Goal: Task Accomplishment & Management: Use online tool/utility

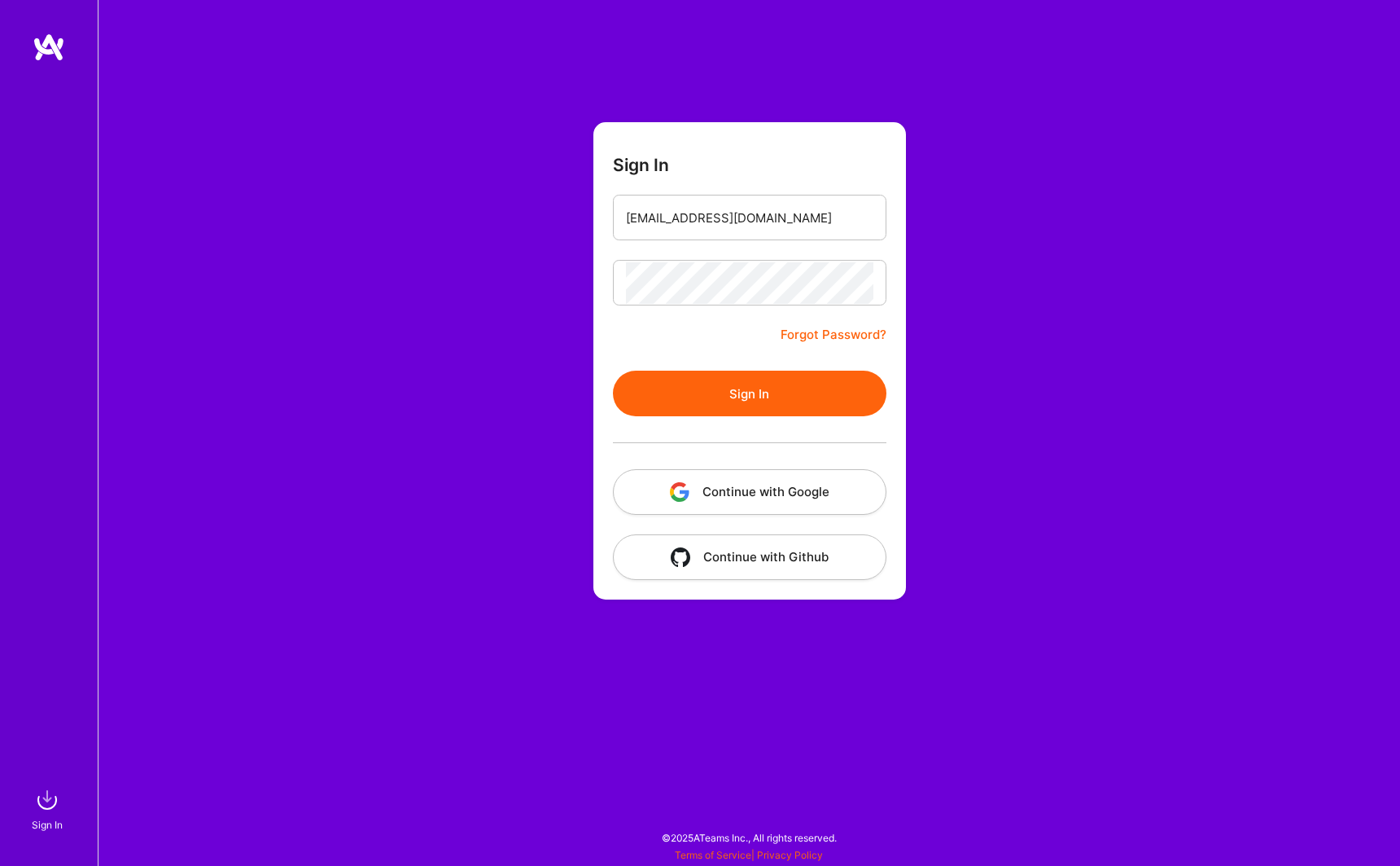
click at [746, 365] on form "Sign In [EMAIL_ADDRESS][DOMAIN_NAME] Forgot Password? Sign In Continue with Goo…" at bounding box center [750, 360] width 312 height 477
click at [760, 391] on button "Sign In" at bounding box center [749, 393] width 274 height 46
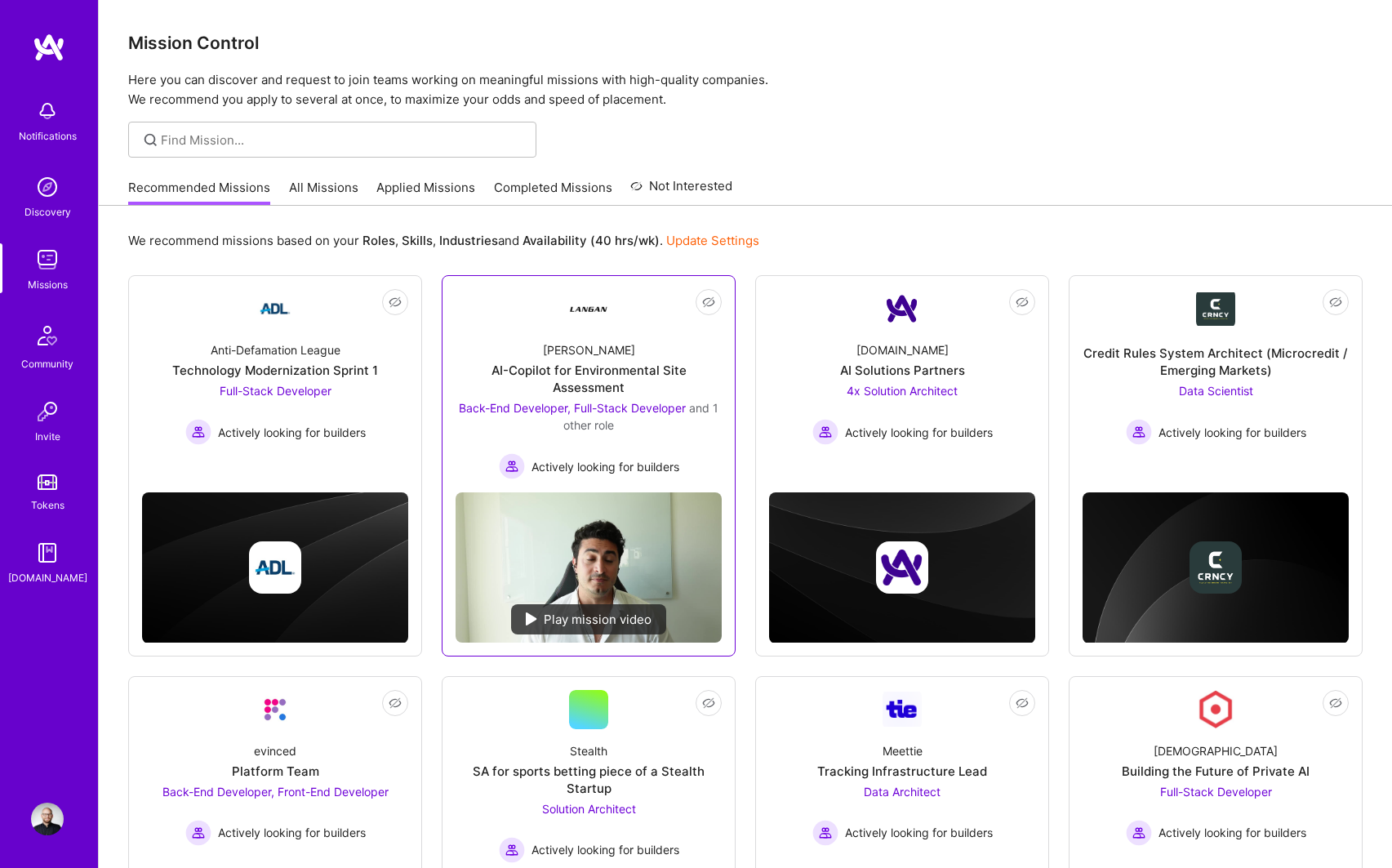
click at [485, 340] on div "[PERSON_NAME]-Copilot for Environmental Site Assessment Back-End Developer, Ful…" at bounding box center [588, 403] width 266 height 151
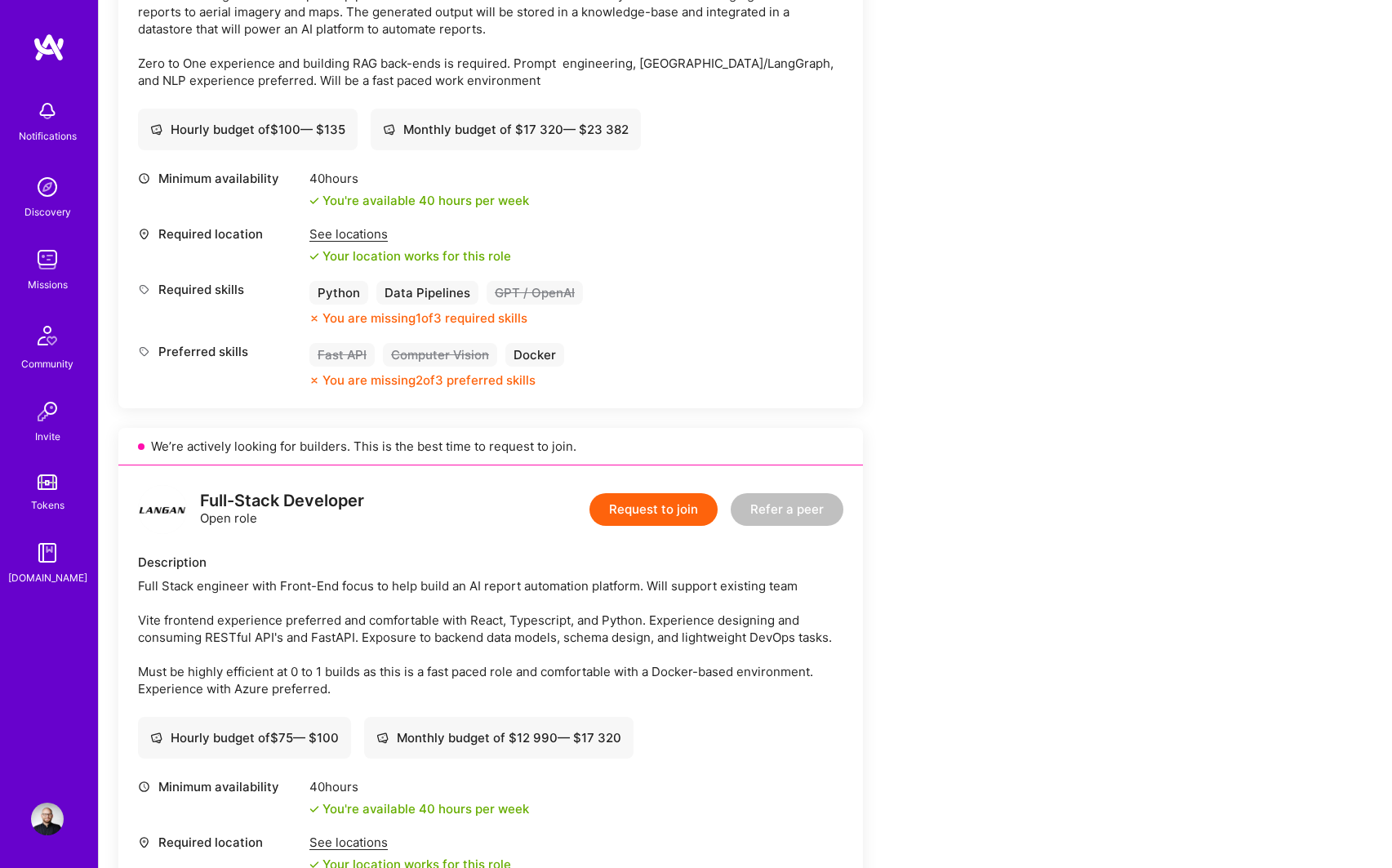
scroll to position [164, 0]
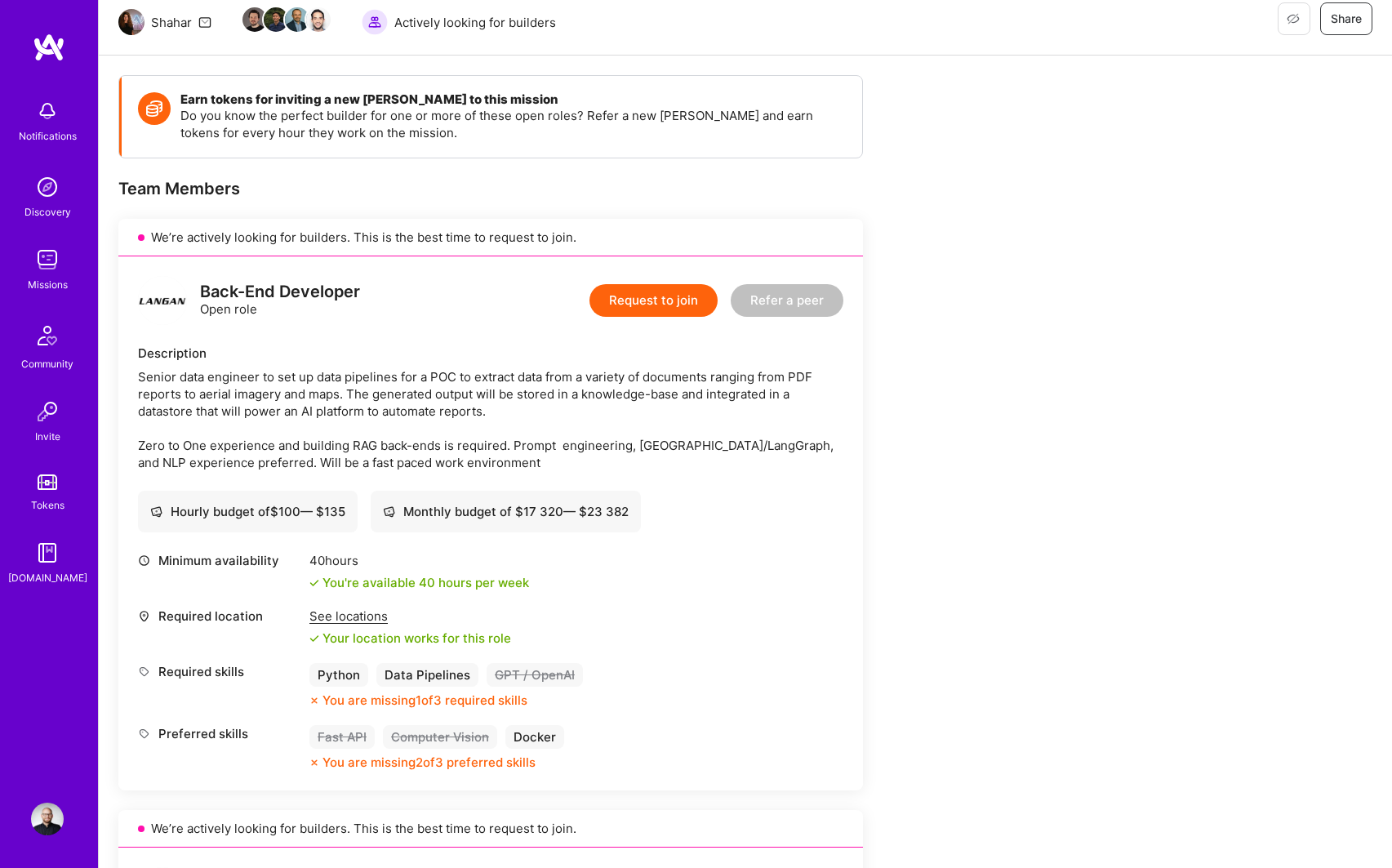
drag, startPoint x: 856, startPoint y: 611, endPoint x: 625, endPoint y: 446, distance: 283.9
click at [625, 446] on div "Senior data engineer to set up data pipelines for a POC to extract data from a …" at bounding box center [490, 419] width 706 height 103
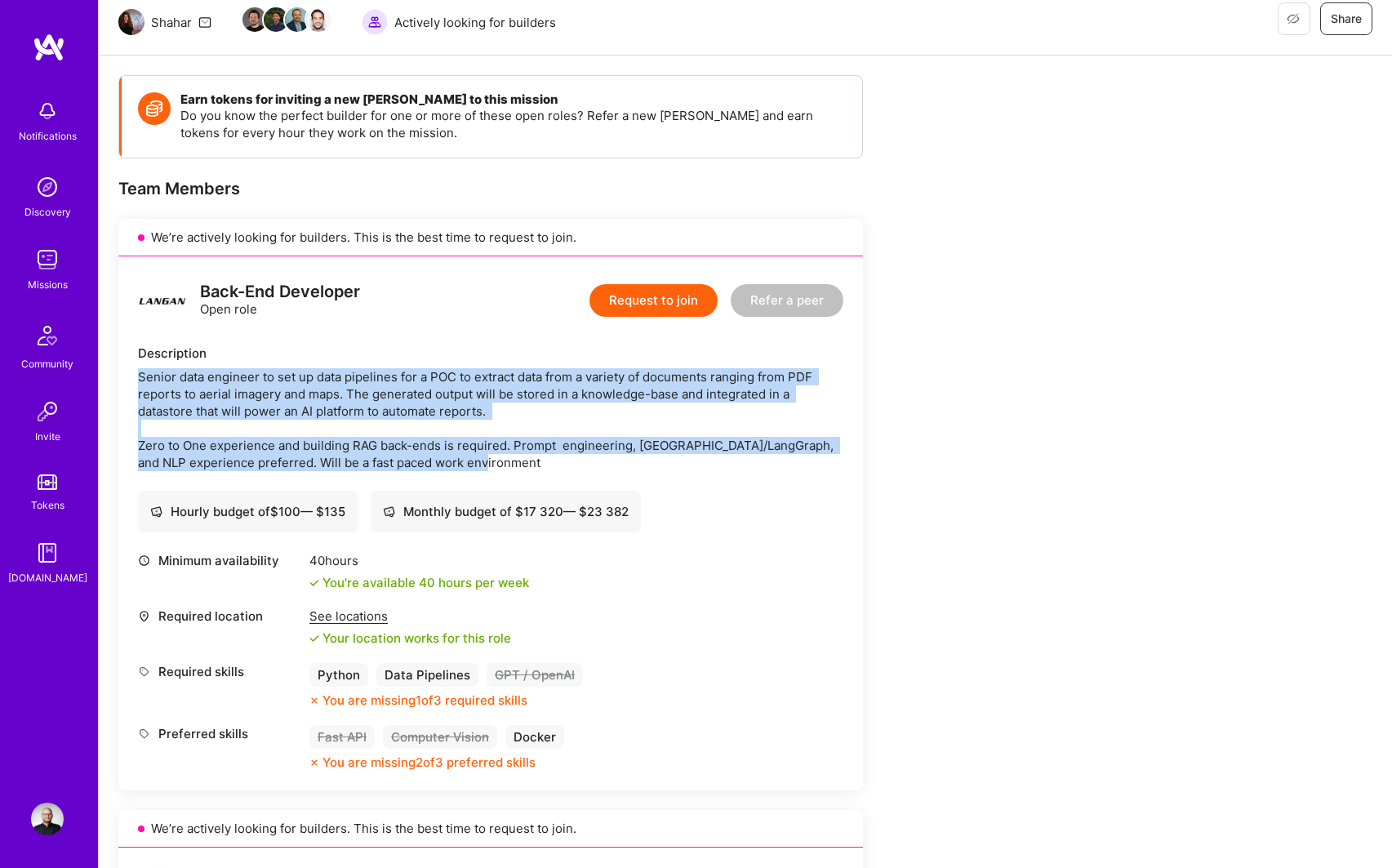
drag, startPoint x: 499, startPoint y: 458, endPoint x: 136, endPoint y: 378, distance: 371.7
click at [136, 378] on div "Back-End Developer Open role Request to join Refer a peer Description Senior da…" at bounding box center [491, 523] width 744 height 534
copy div "Senior data engineer to set up data pipelines for a POC to extract data from a …"
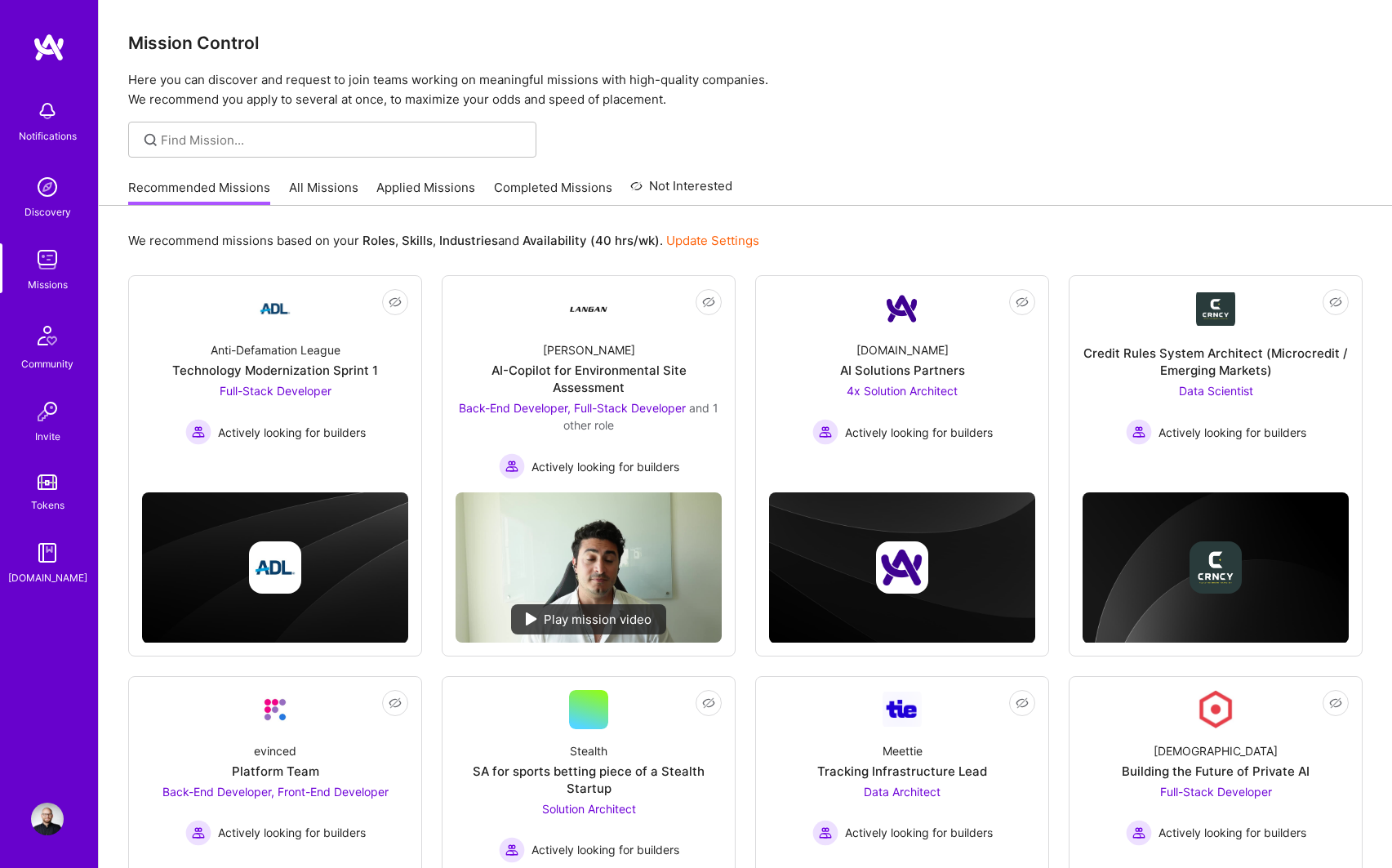
click at [332, 195] on link "All Missions" at bounding box center [324, 192] width 69 height 27
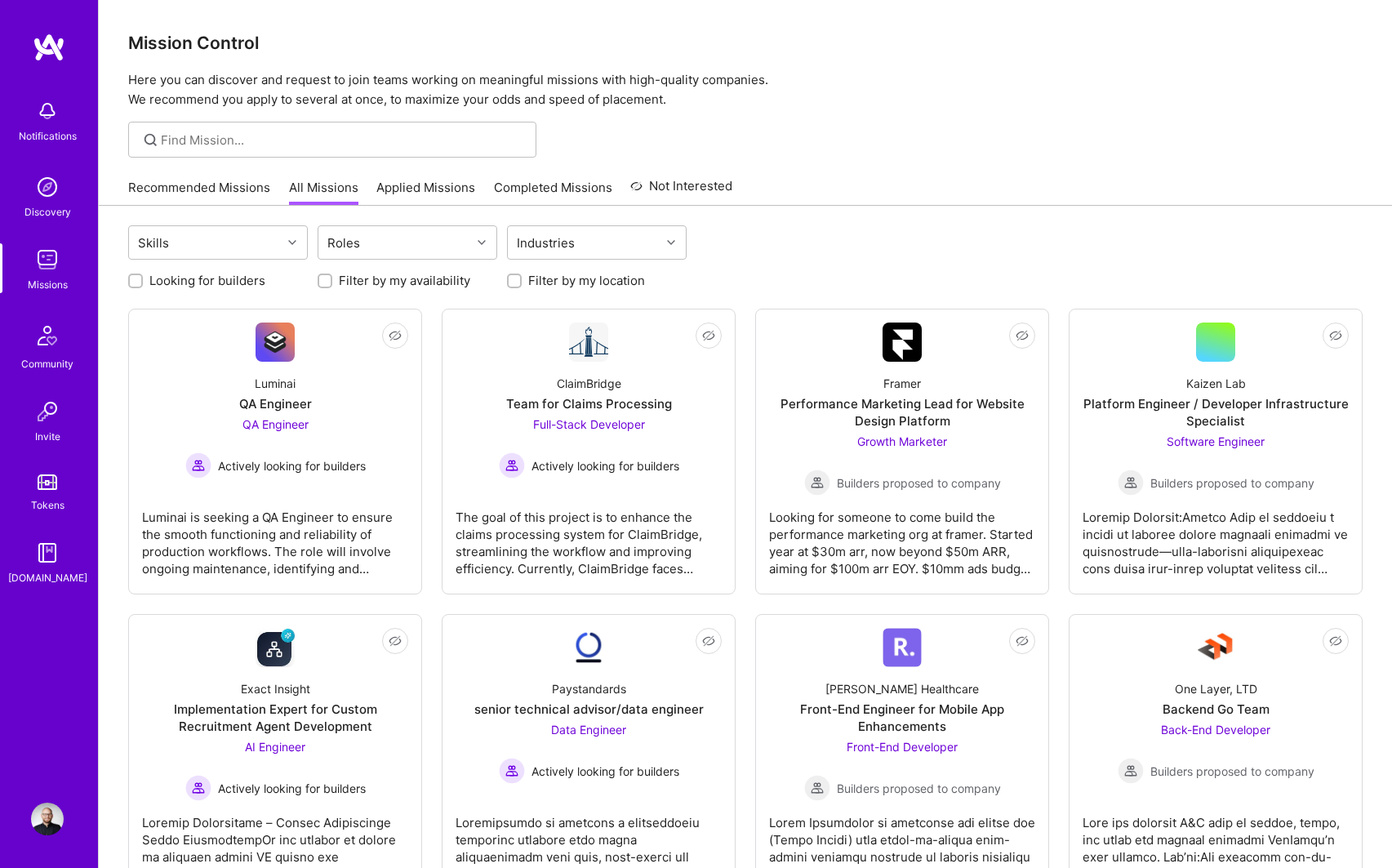
click at [238, 285] on label "Looking for builders" at bounding box center [208, 280] width 116 height 17
click at [143, 285] on input "Looking for builders" at bounding box center [137, 281] width 11 height 11
checkbox input "true"
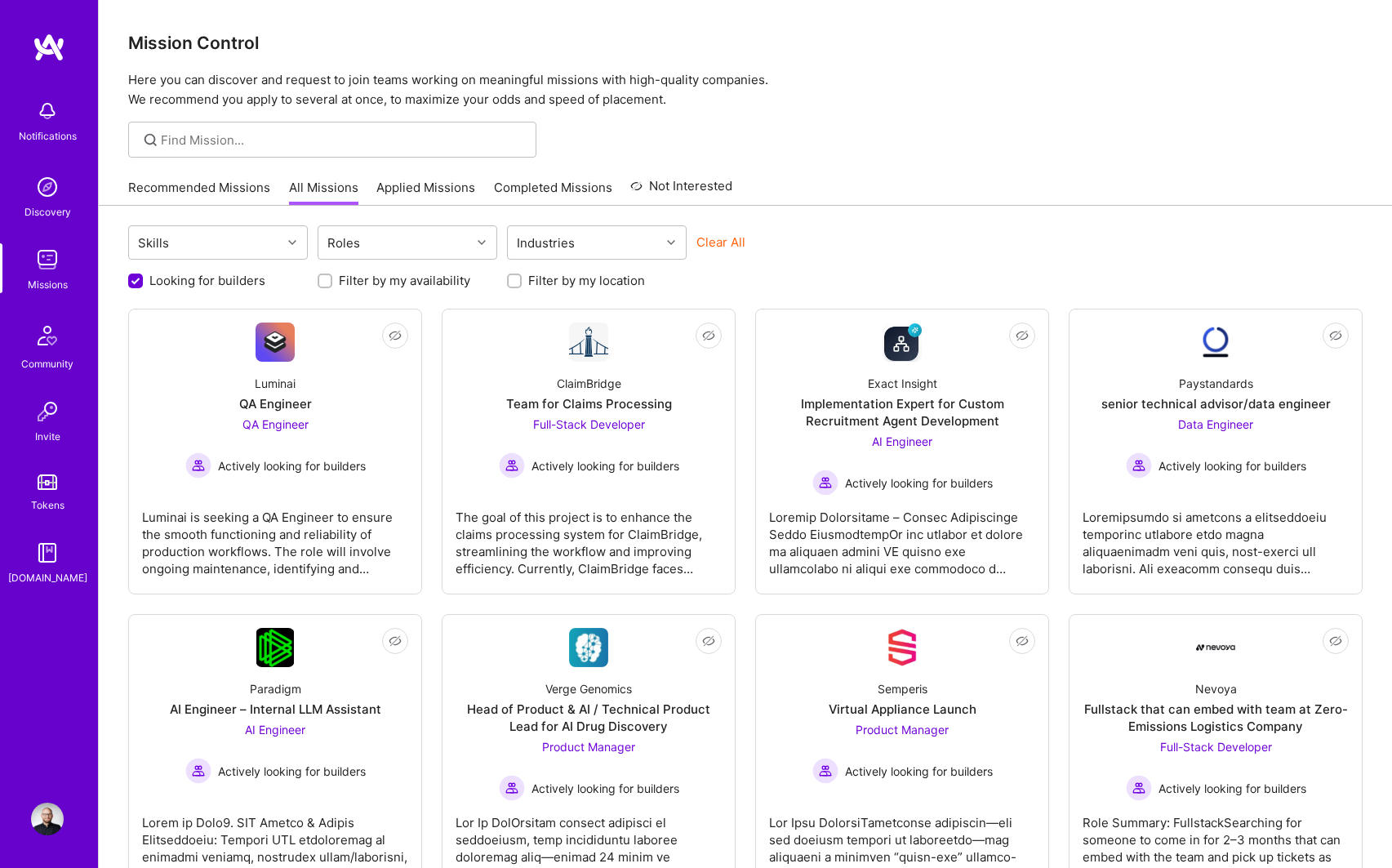
click at [609, 277] on label "Filter by my location" at bounding box center [586, 280] width 117 height 17
click at [522, 277] on input "Filter by my location" at bounding box center [515, 281] width 11 height 11
checkbox input "true"
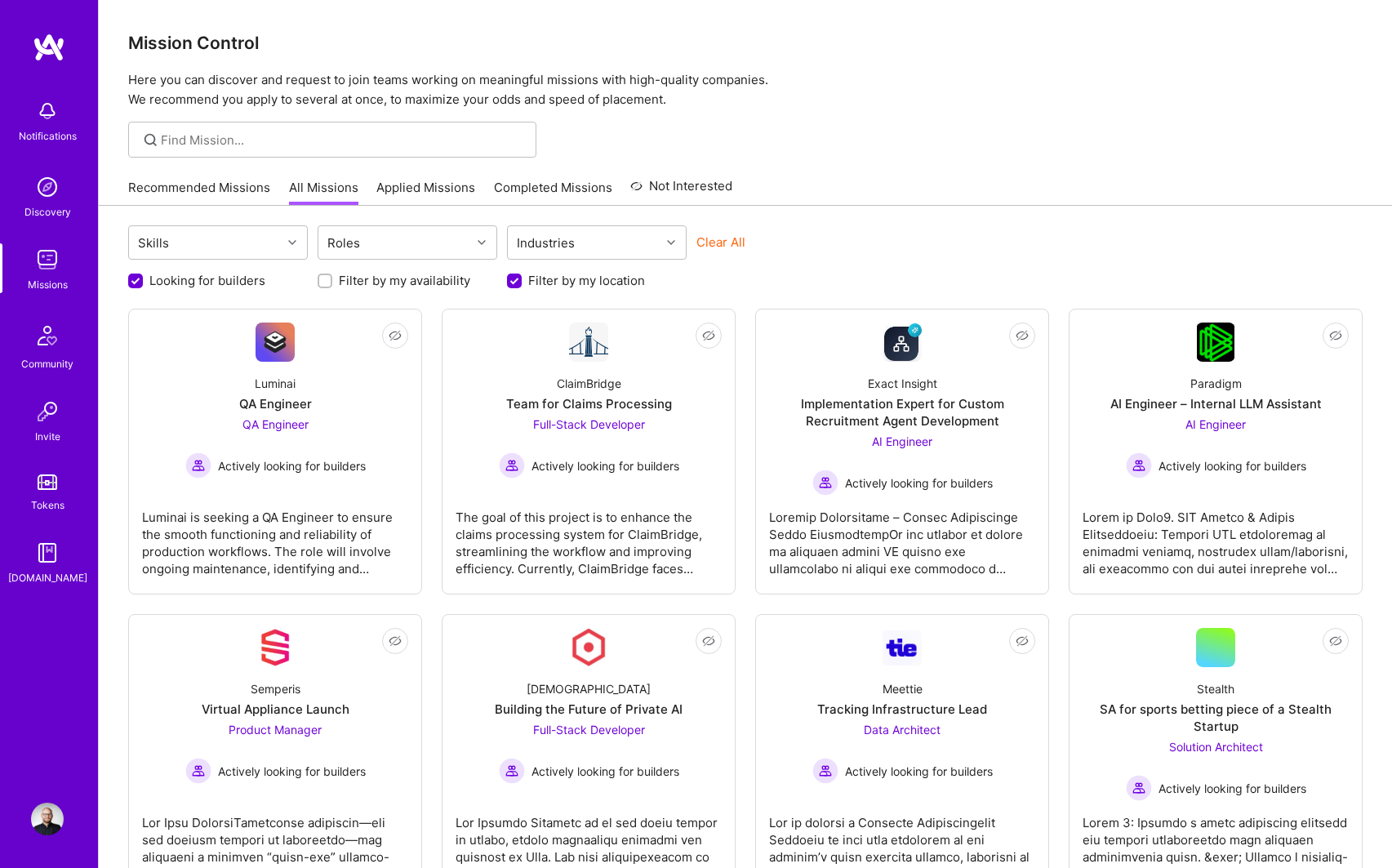
click at [446, 281] on label "Filter by my availability" at bounding box center [404, 280] width 132 height 17
click at [332, 281] on input "Filter by my availability" at bounding box center [326, 281] width 11 height 11
checkbox input "true"
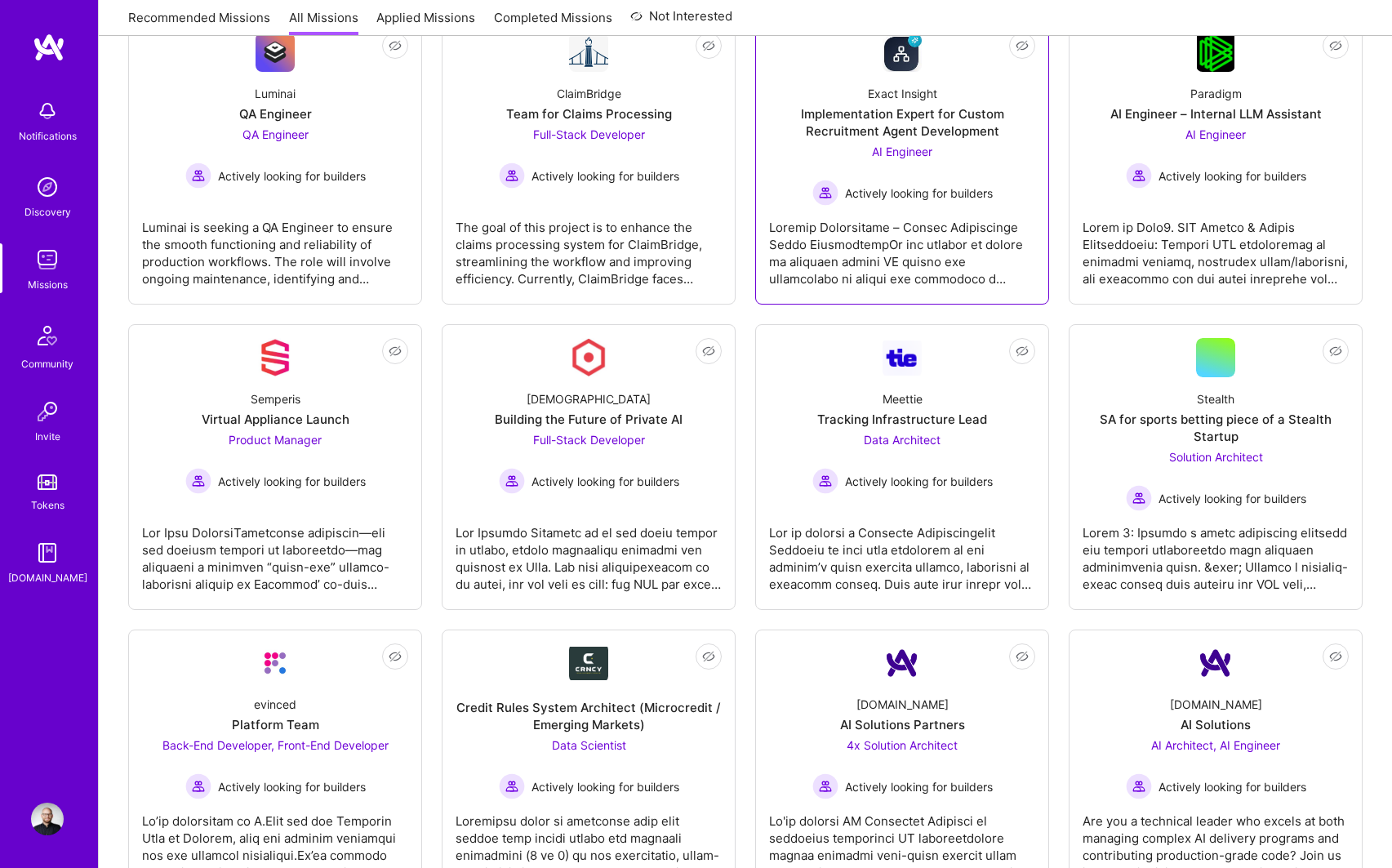
scroll to position [164, 0]
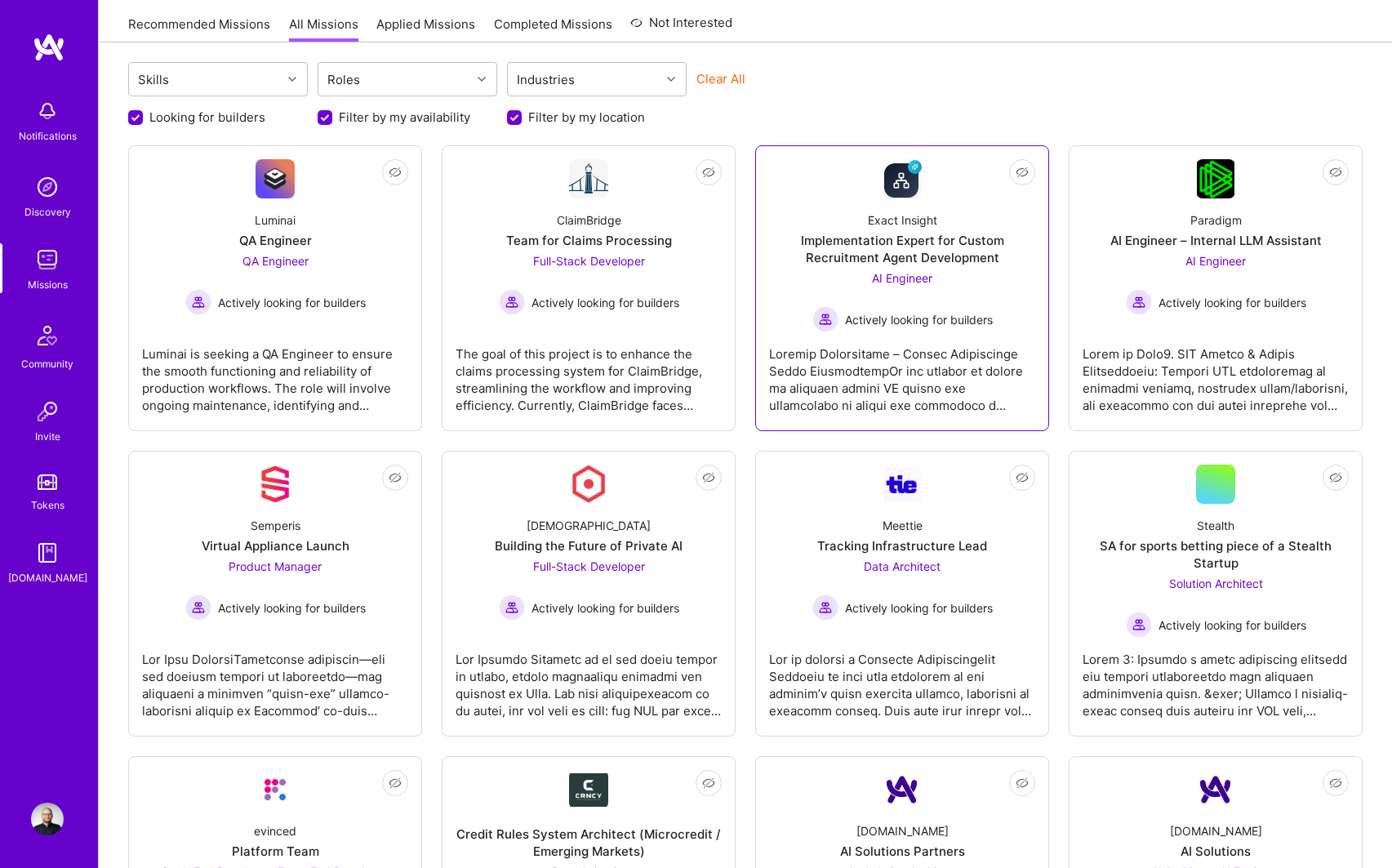
click at [907, 362] on div at bounding box center [901, 373] width 266 height 81
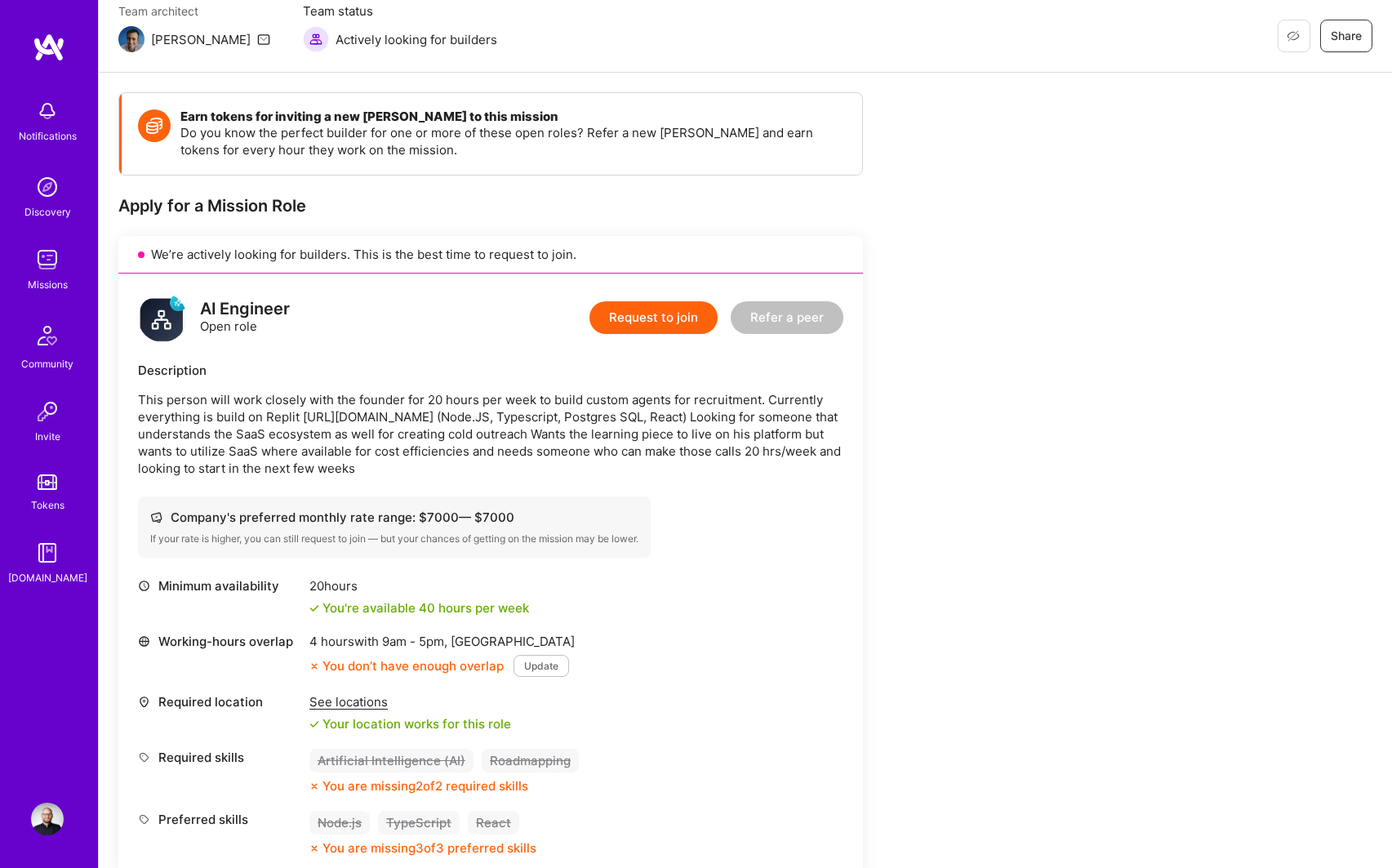
scroll to position [245, 0]
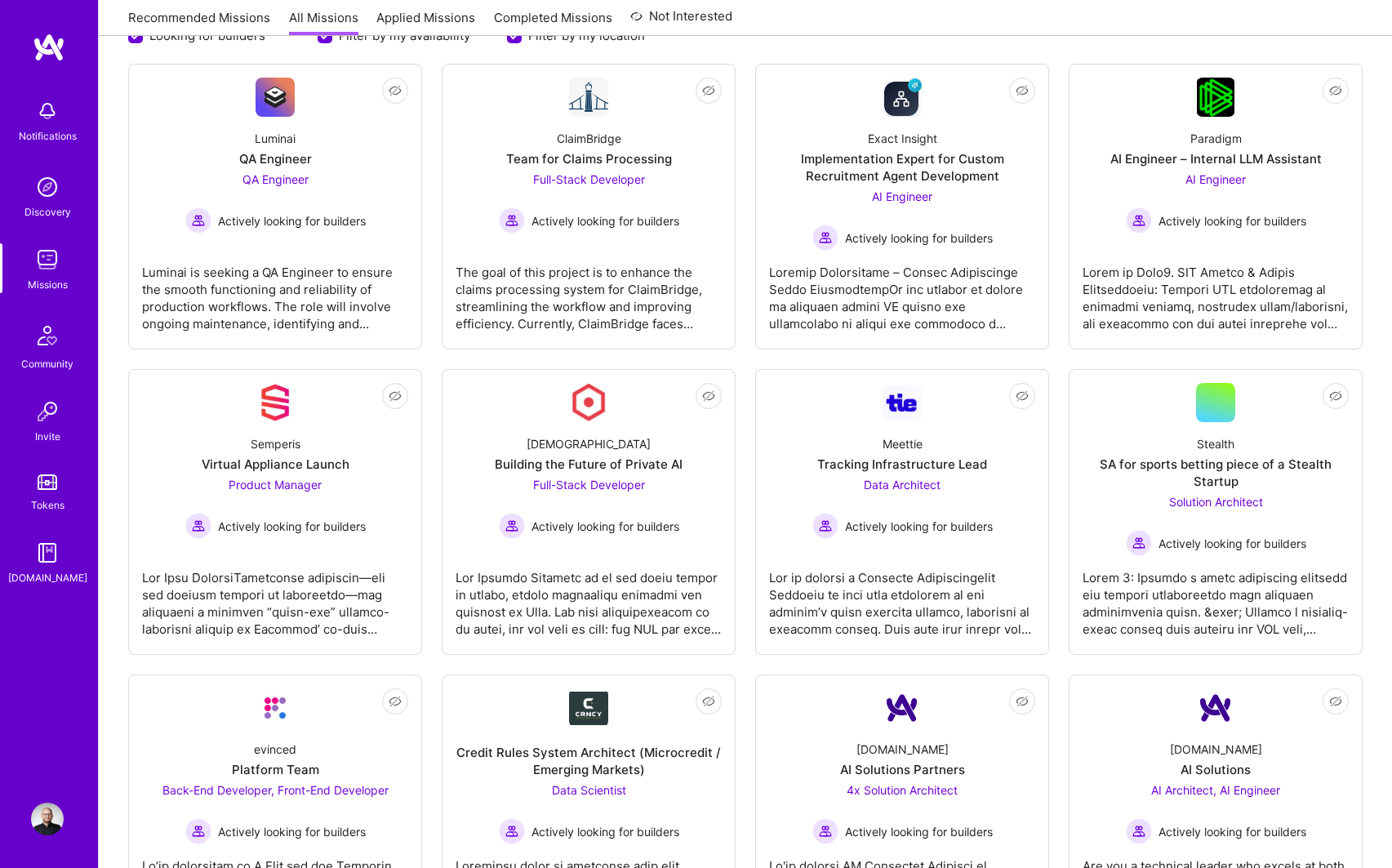
scroll to position [164, 0]
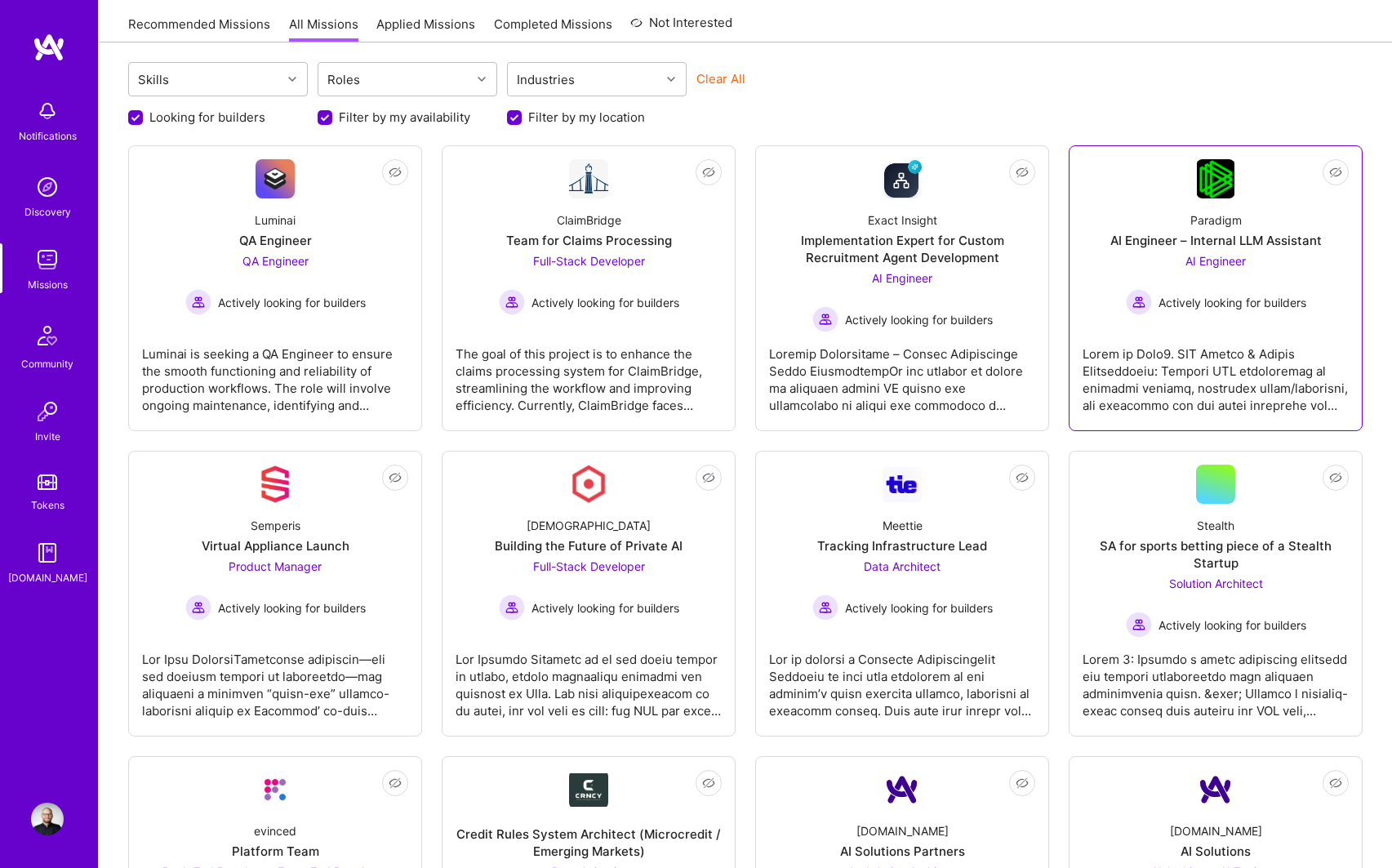
click at [1258, 366] on div at bounding box center [1215, 373] width 266 height 81
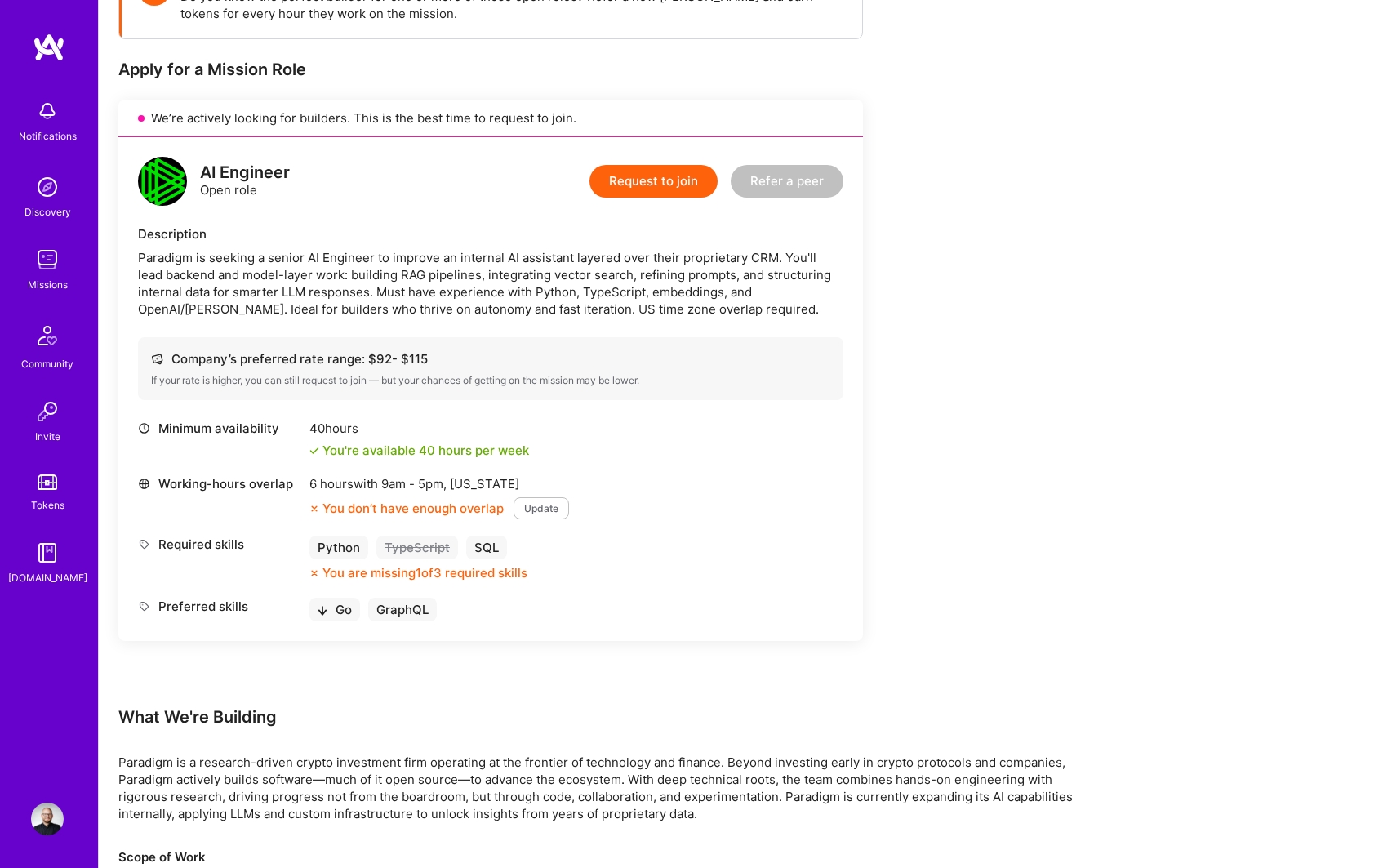
scroll to position [245, 0]
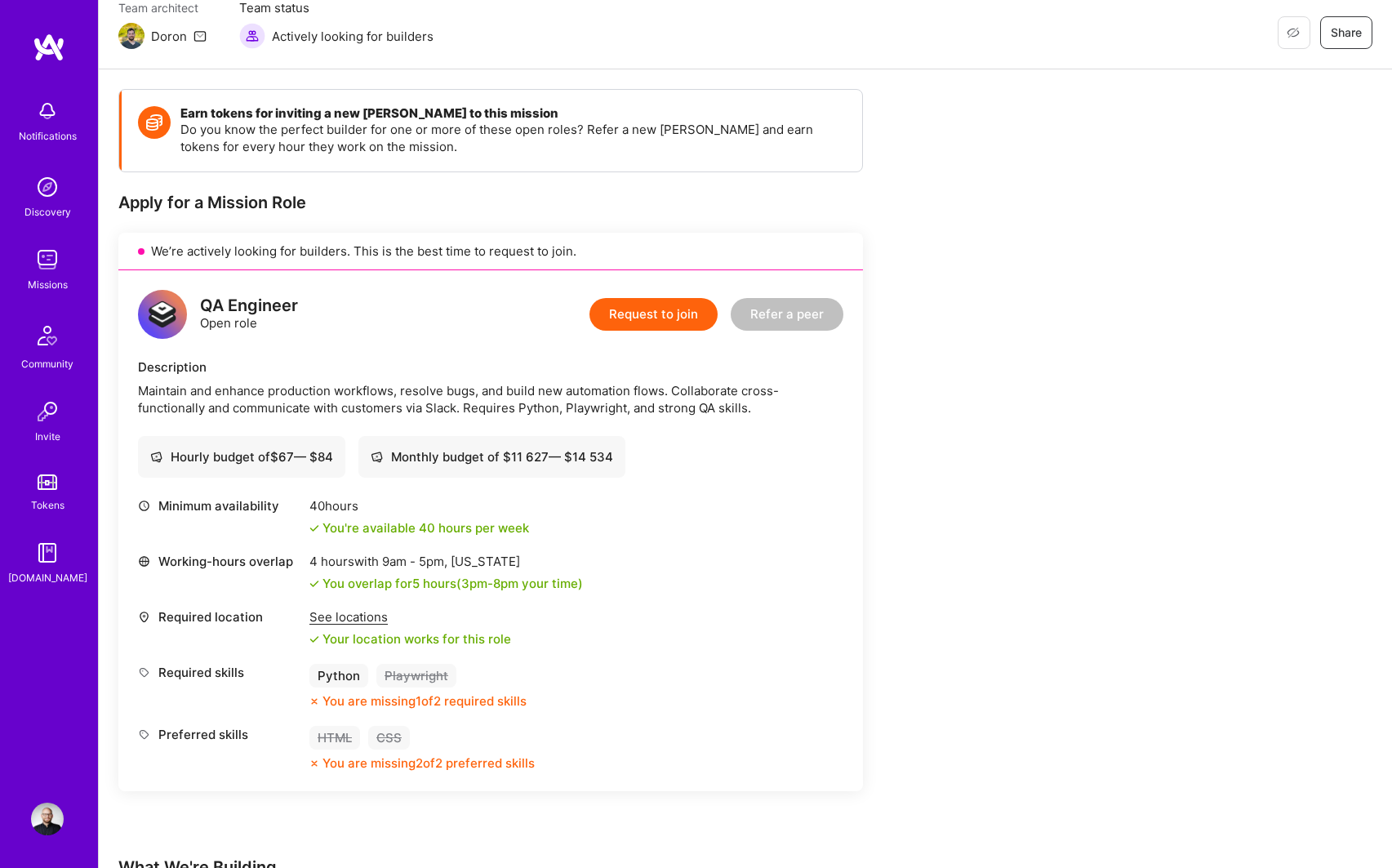
scroll to position [154, 0]
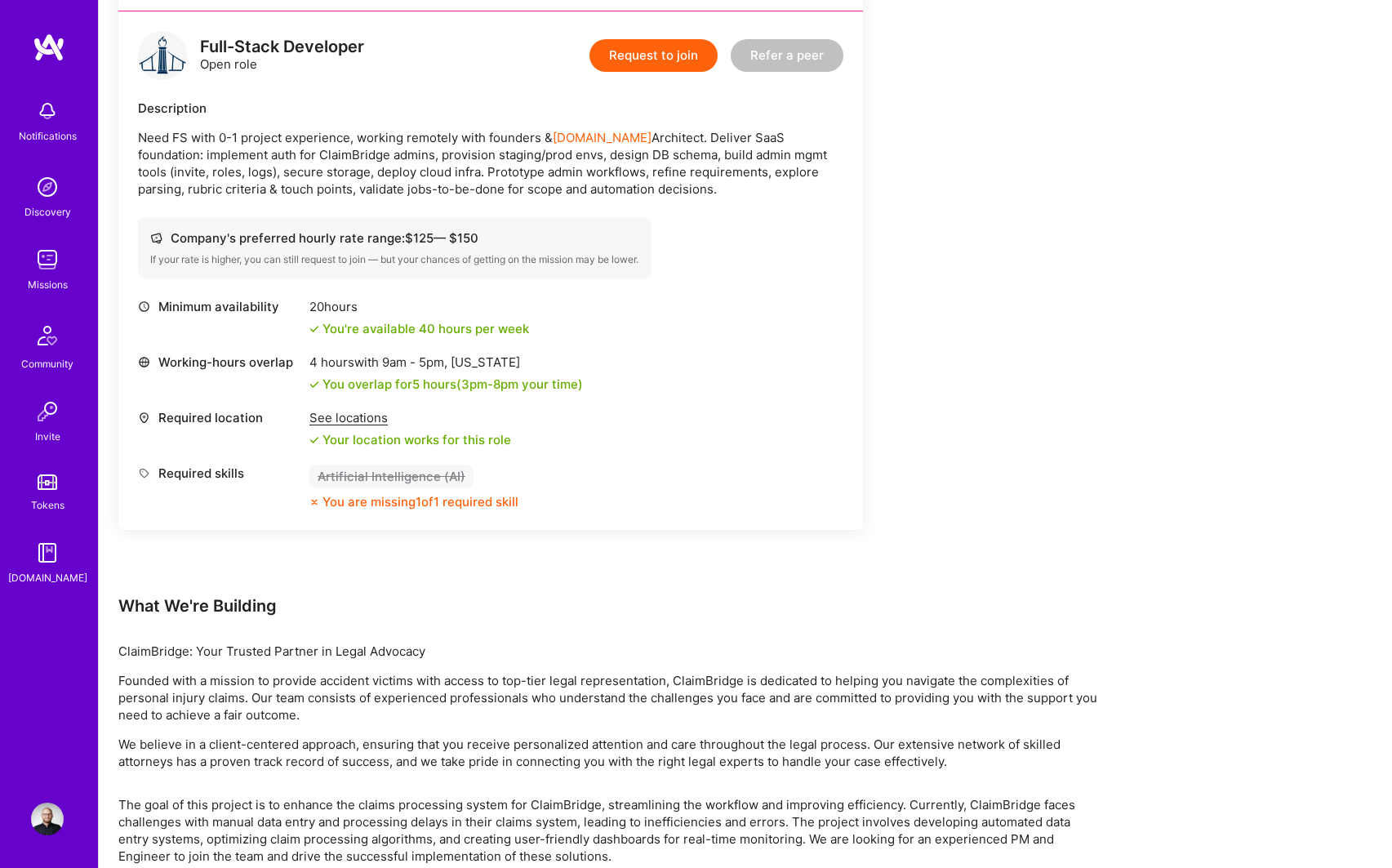
scroll to position [164, 0]
